Goal: Information Seeking & Learning: Learn about a topic

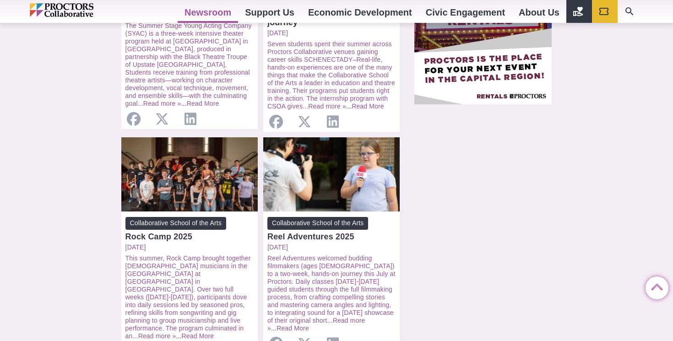
scroll to position [840, 0]
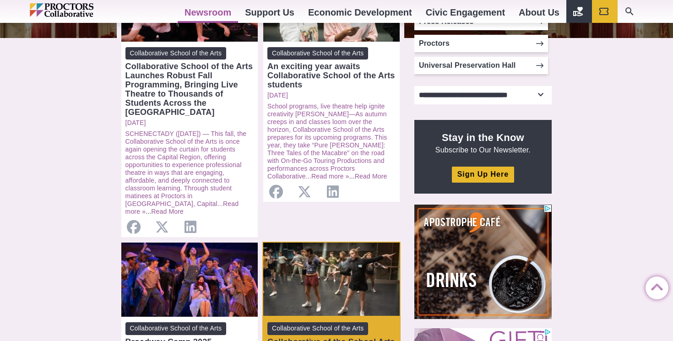
scroll to position [227, 0]
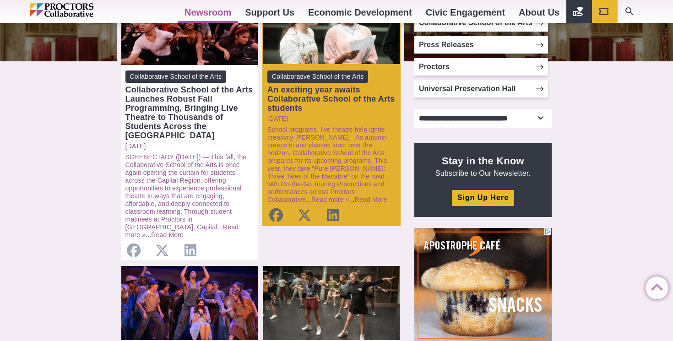
click at [374, 96] on div "An exciting year awaits Collaborative School of the Arts students" at bounding box center [331, 98] width 128 height 27
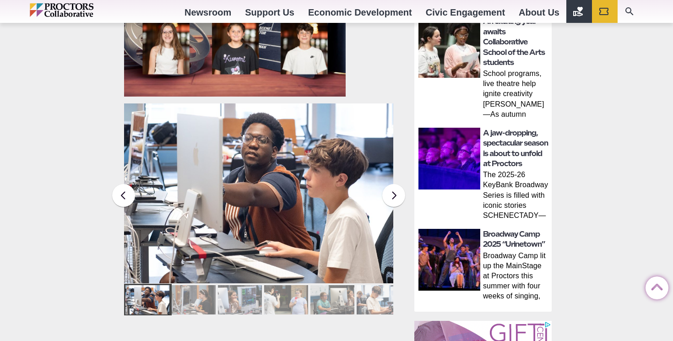
scroll to position [582, 0]
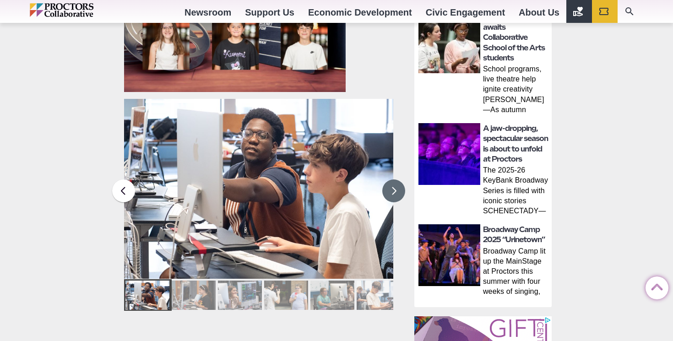
click at [391, 188] on button at bounding box center [393, 191] width 23 height 23
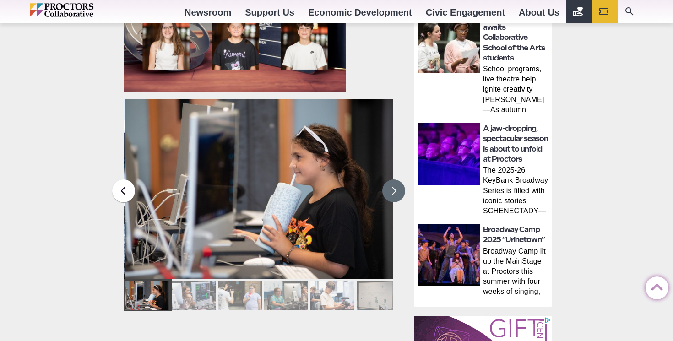
click at [391, 188] on button at bounding box center [393, 191] width 23 height 23
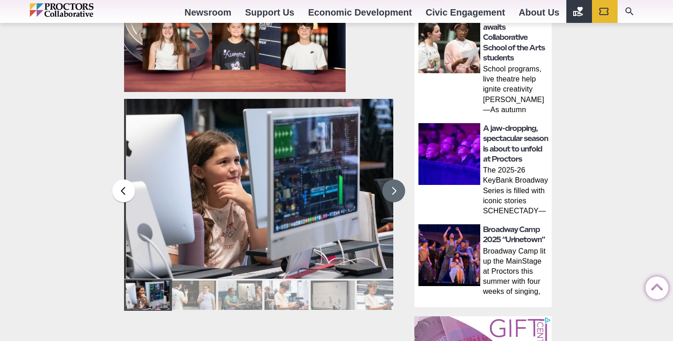
click at [391, 188] on button at bounding box center [393, 191] width 23 height 23
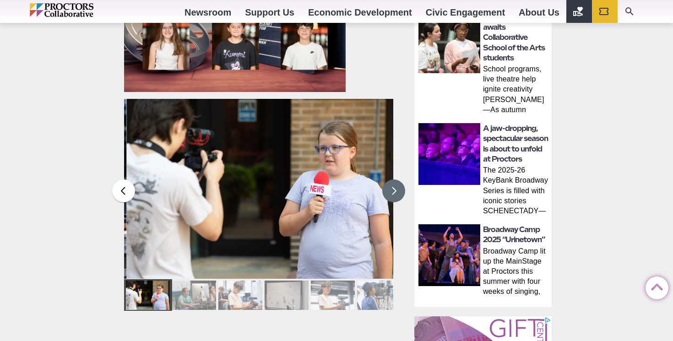
click at [391, 188] on button at bounding box center [393, 191] width 23 height 23
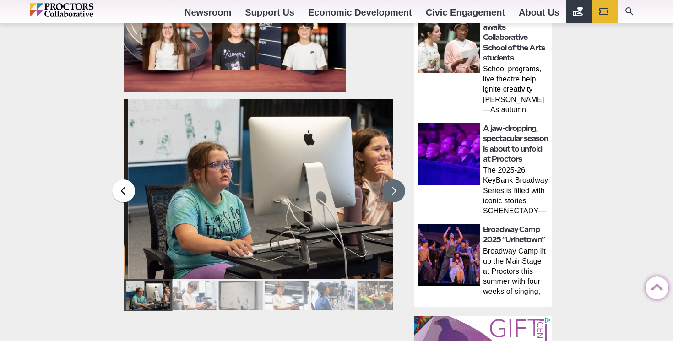
click at [391, 188] on button at bounding box center [393, 191] width 23 height 23
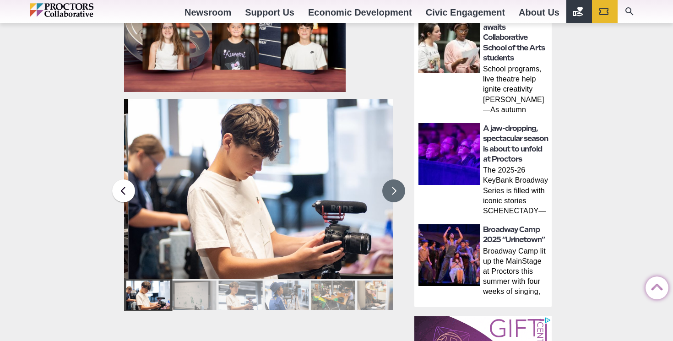
click at [391, 188] on button at bounding box center [393, 191] width 23 height 23
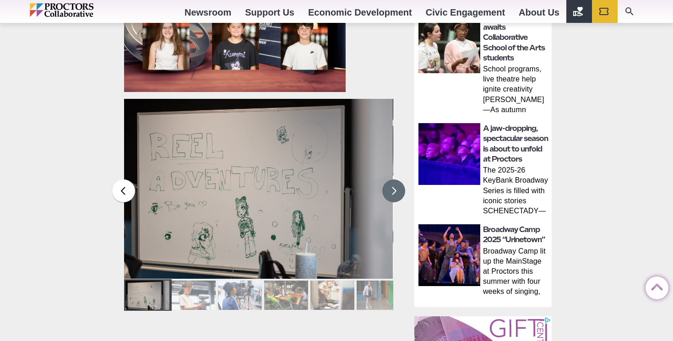
click at [391, 188] on button at bounding box center [393, 191] width 23 height 23
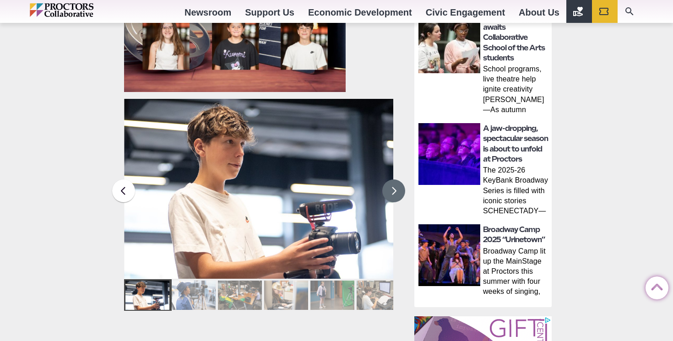
click at [391, 188] on button at bounding box center [393, 191] width 23 height 23
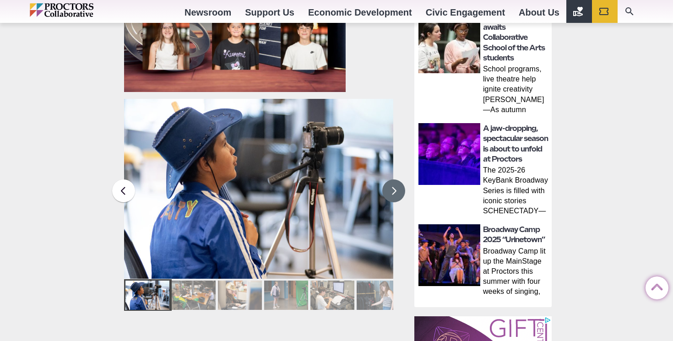
click at [391, 188] on button at bounding box center [393, 191] width 23 height 23
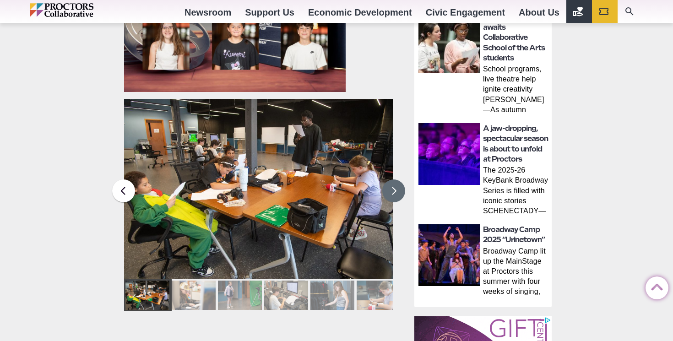
click at [391, 188] on button at bounding box center [393, 191] width 23 height 23
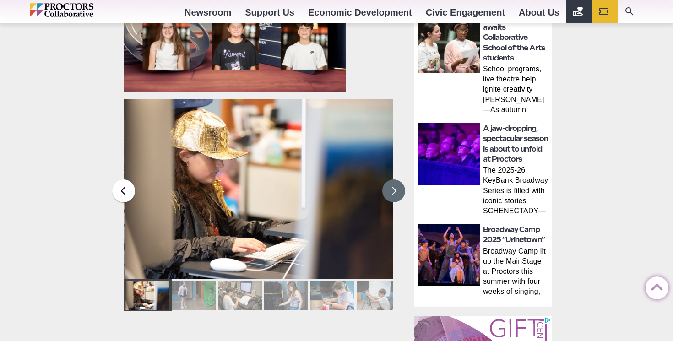
click at [391, 188] on button at bounding box center [393, 191] width 23 height 23
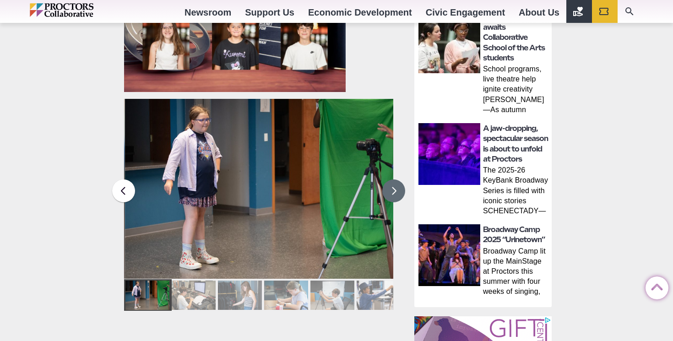
click at [391, 188] on button at bounding box center [393, 191] width 23 height 23
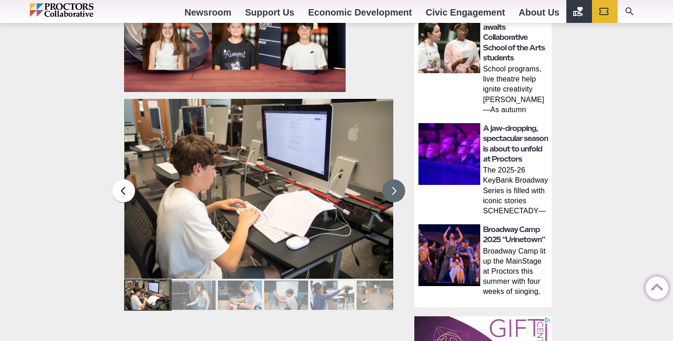
click at [391, 188] on button at bounding box center [393, 191] width 23 height 23
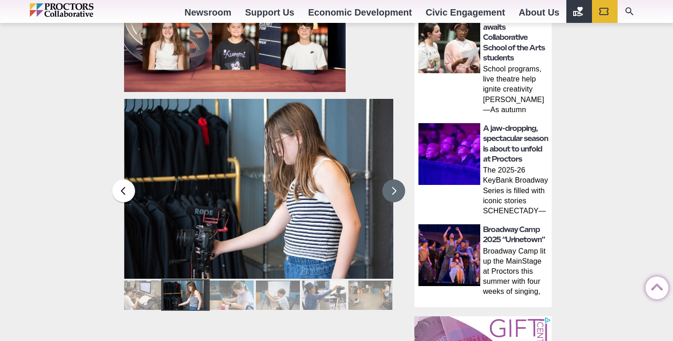
click at [391, 188] on button at bounding box center [393, 191] width 23 height 23
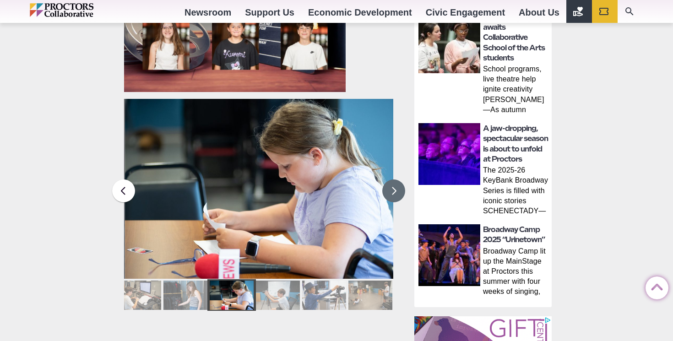
click at [391, 188] on button at bounding box center [393, 191] width 23 height 23
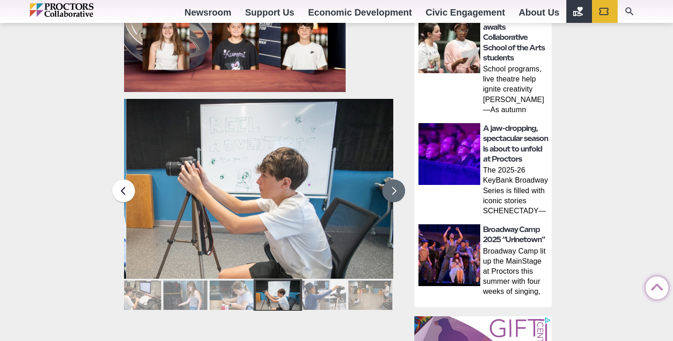
click at [391, 188] on button at bounding box center [393, 191] width 23 height 23
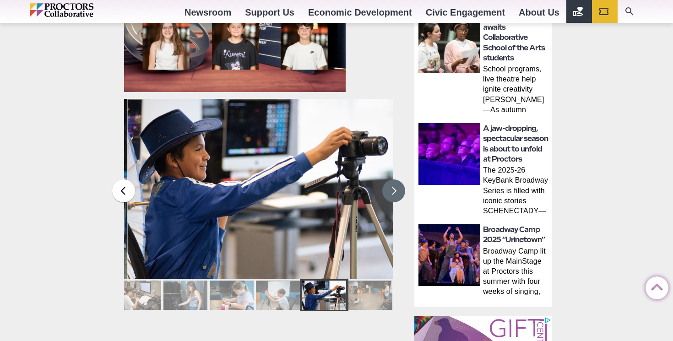
click at [391, 188] on button at bounding box center [393, 191] width 23 height 23
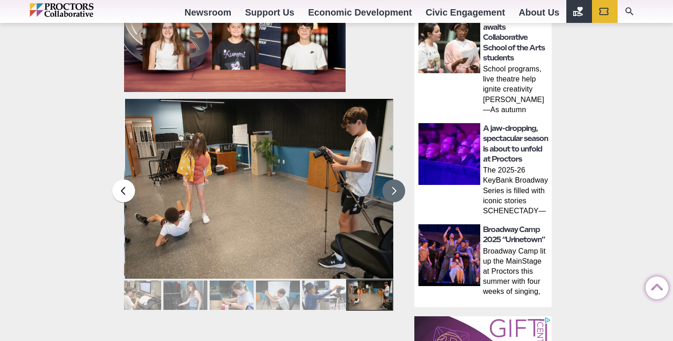
click at [391, 188] on button at bounding box center [393, 191] width 23 height 23
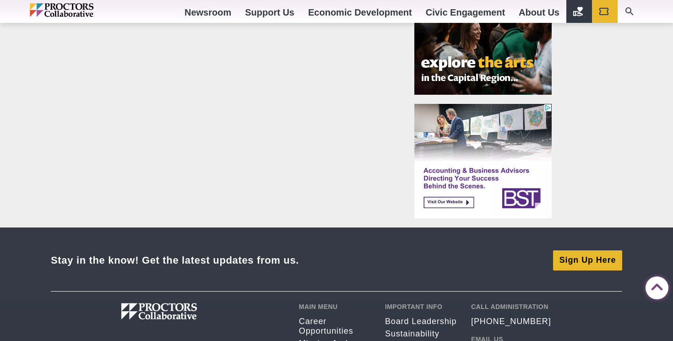
scroll to position [1212, 0]
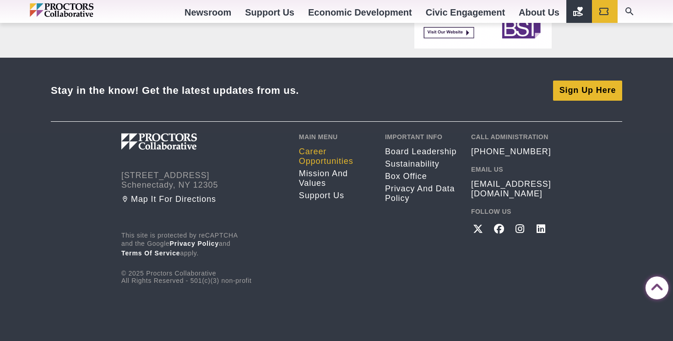
click at [320, 152] on link "Career opportunities" at bounding box center [335, 156] width 72 height 19
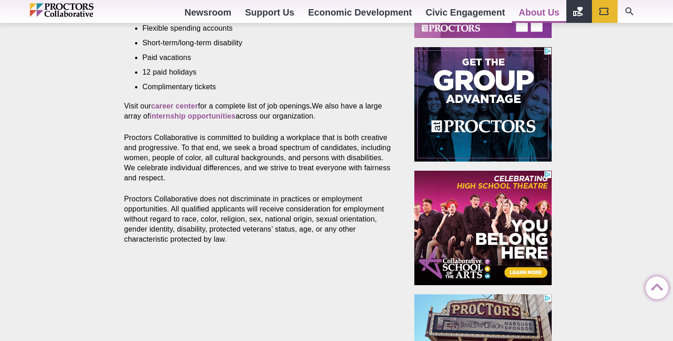
scroll to position [486, 0]
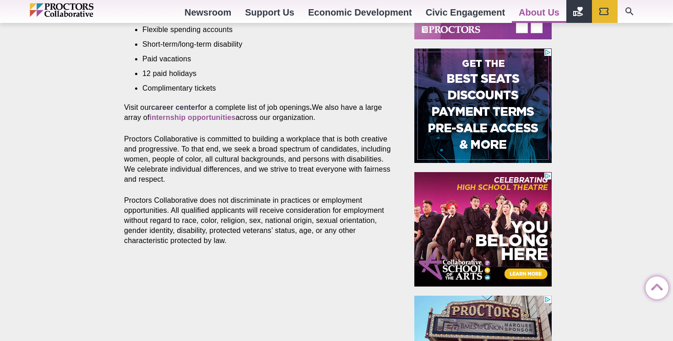
click at [192, 108] on strong "career center" at bounding box center [174, 108] width 47 height 8
